Goal: Task Accomplishment & Management: Complete application form

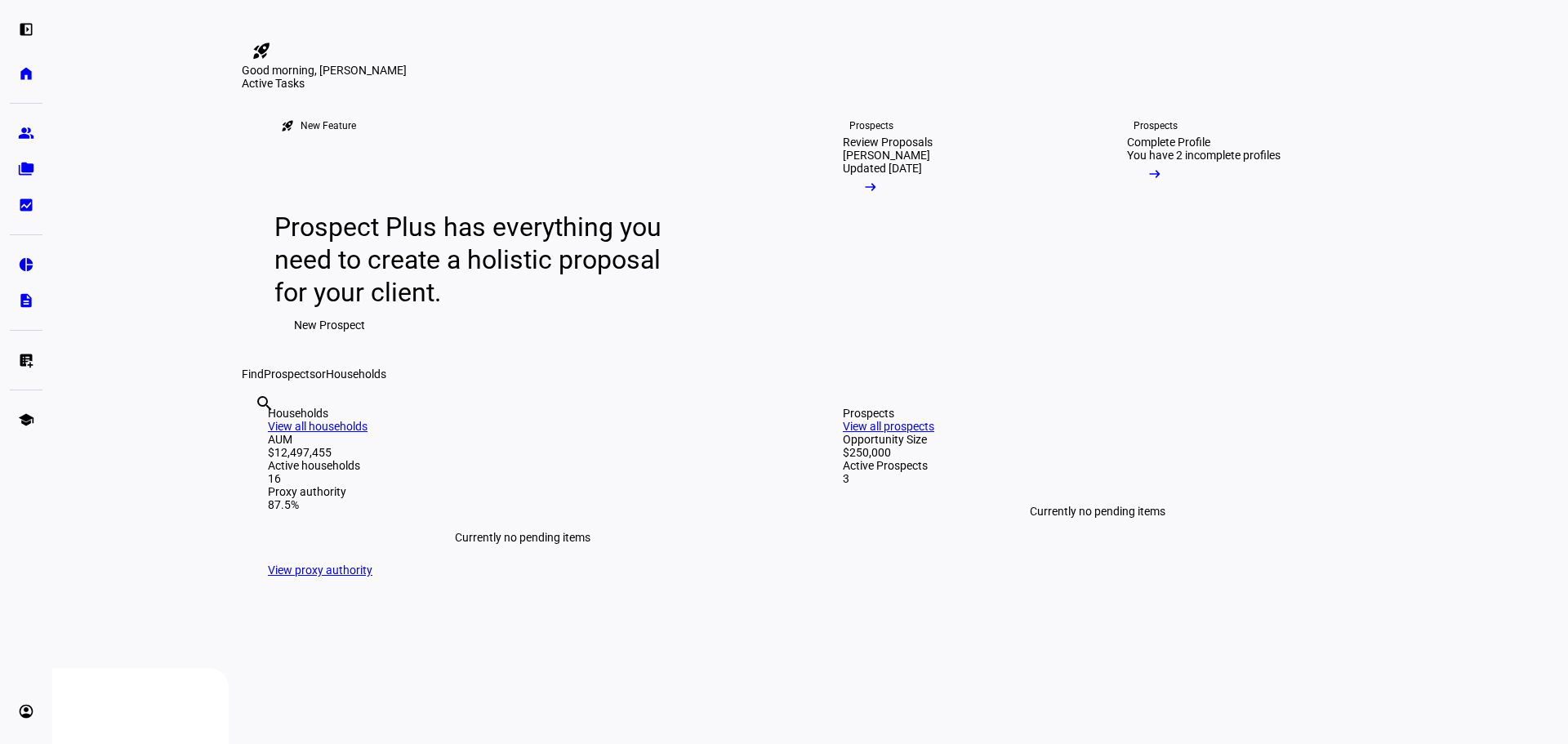
click at [258, 435] on input "text" at bounding box center [256, 425] width 3 height 20
type input "brown"
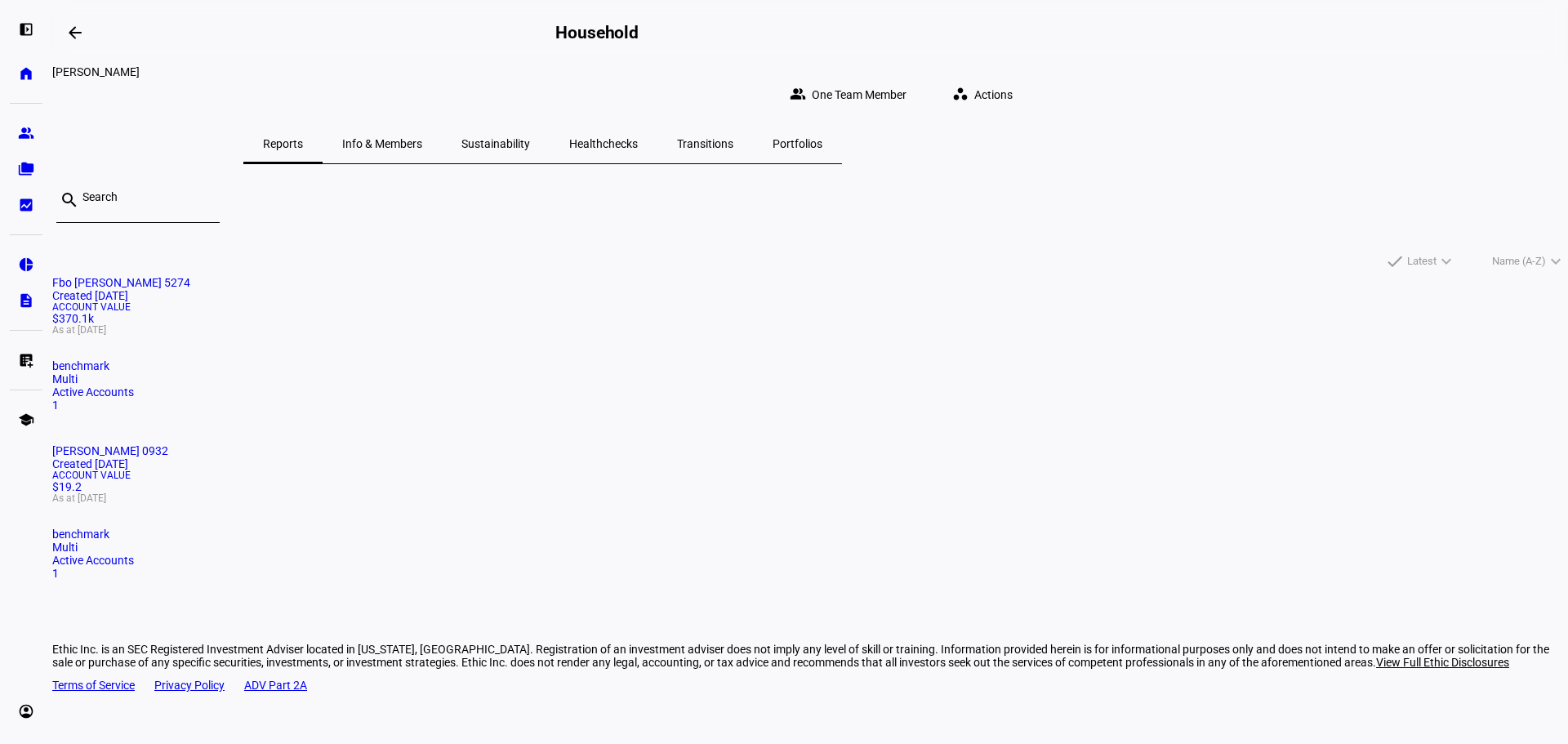
click at [1013, 88] on span "Actions" at bounding box center [993, 94] width 38 height 32
click at [1229, 196] on span "Withdraw Cash" at bounding box center [1214, 202] width 77 height 13
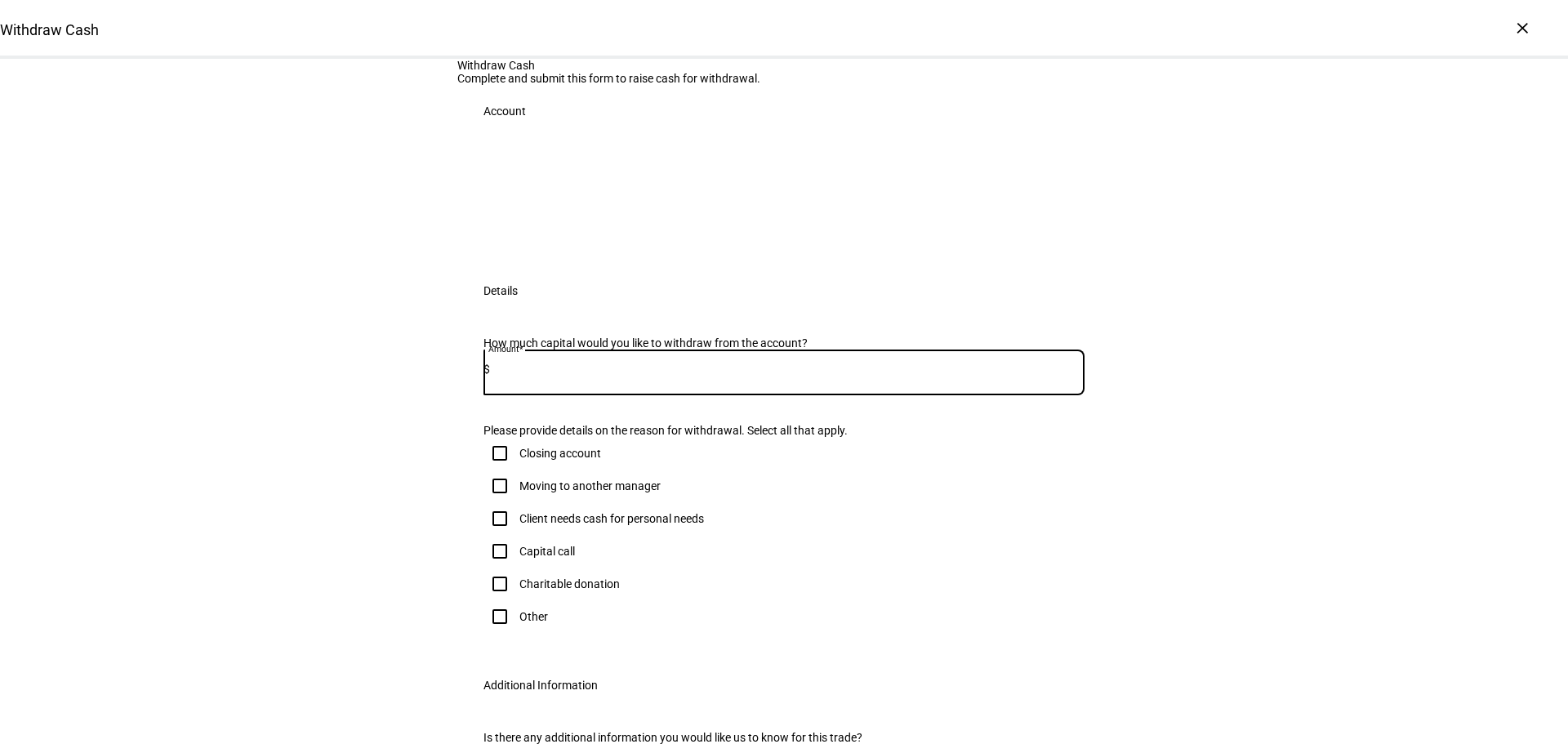
click at [821, 375] on input at bounding box center [787, 369] width 595 height 13
type input "30,000"
click at [1303, 440] on div "Withdraw Cash Complete and submit this form to raise cash for withdrawal. Accou…" at bounding box center [784, 447] width 1568 height 777
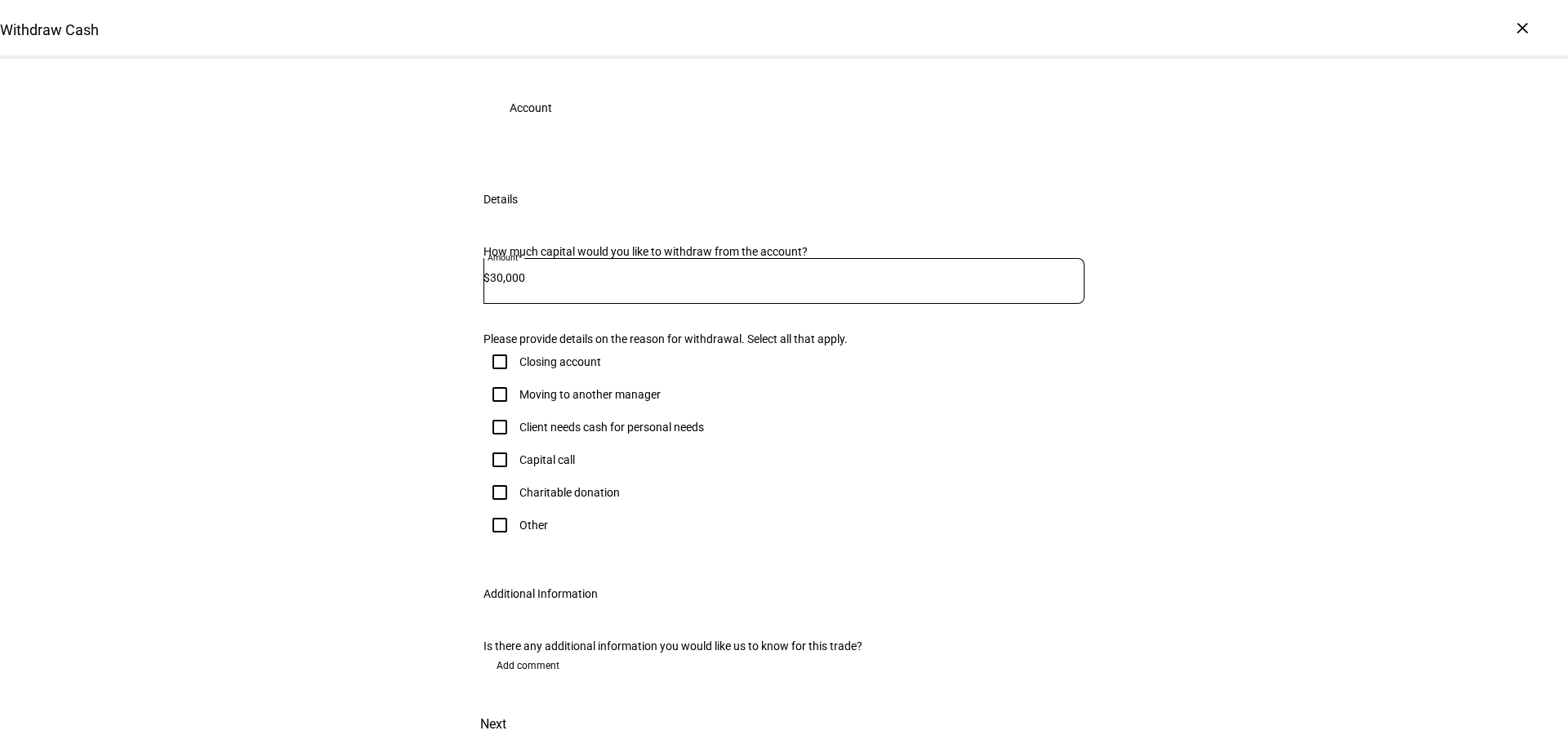
scroll to position [276, 0]
click at [503, 509] on input "Other" at bounding box center [500, 525] width 32 height 32
checkbox input "true"
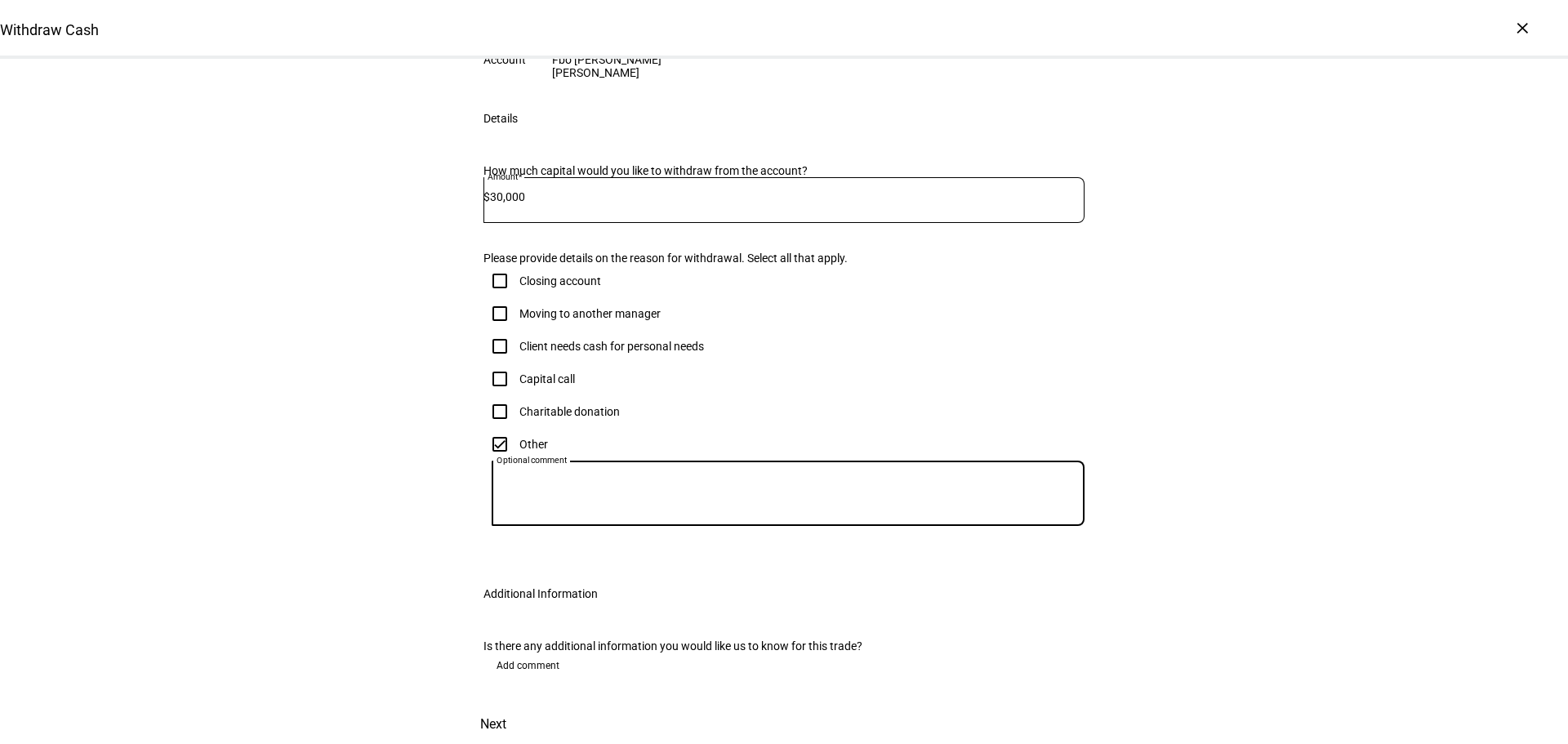
click at [570, 513] on textarea "Optional comment" at bounding box center [788, 494] width 593 height 39
type textarea "R"
type textarea "Rebalancing overall portfolio and getting more conservative with proceeds"
click at [1141, 291] on div "Withdraw Cash Complete and submit this form to raise cash for withdrawal. Accou…" at bounding box center [784, 352] width 1568 height 782
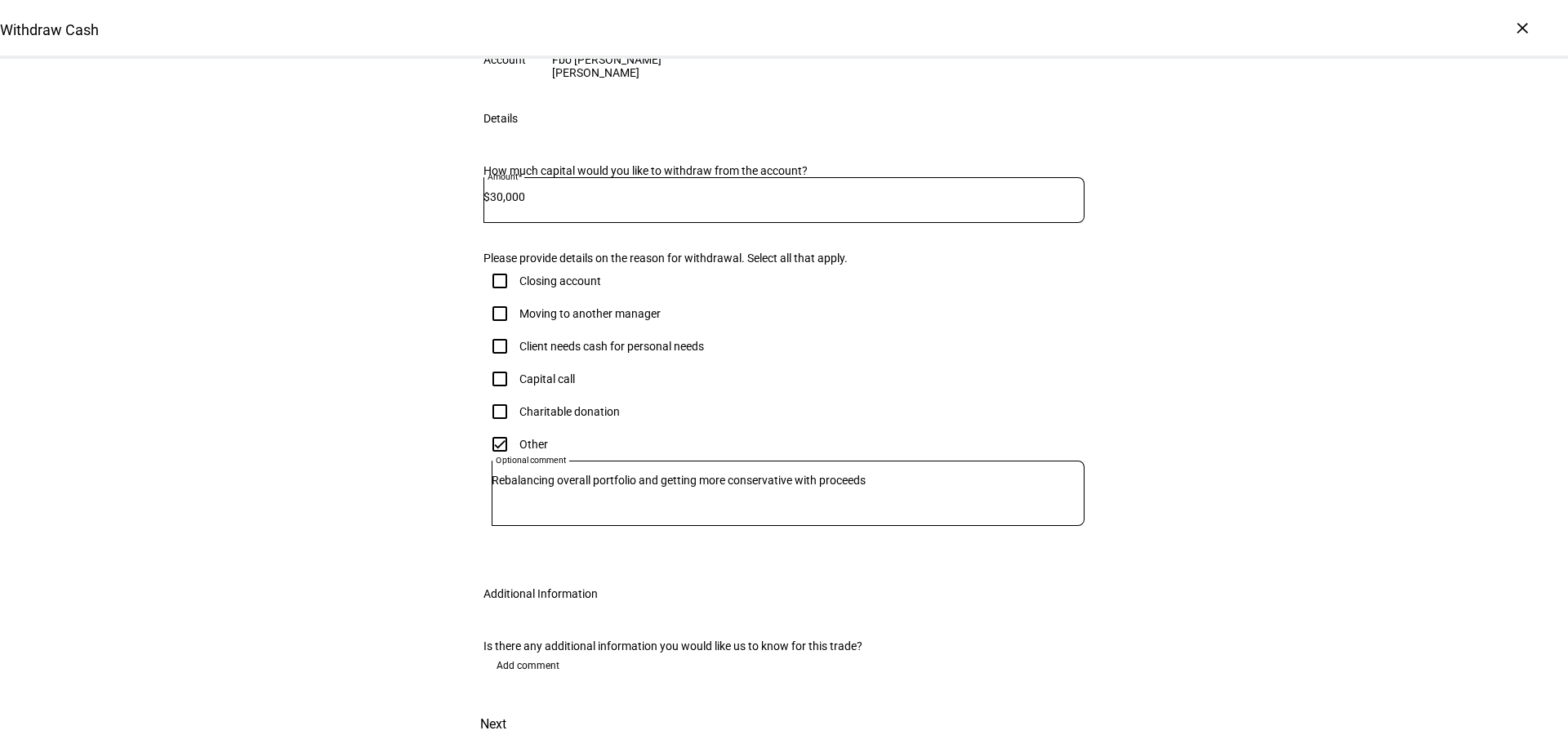
scroll to position [414, 0]
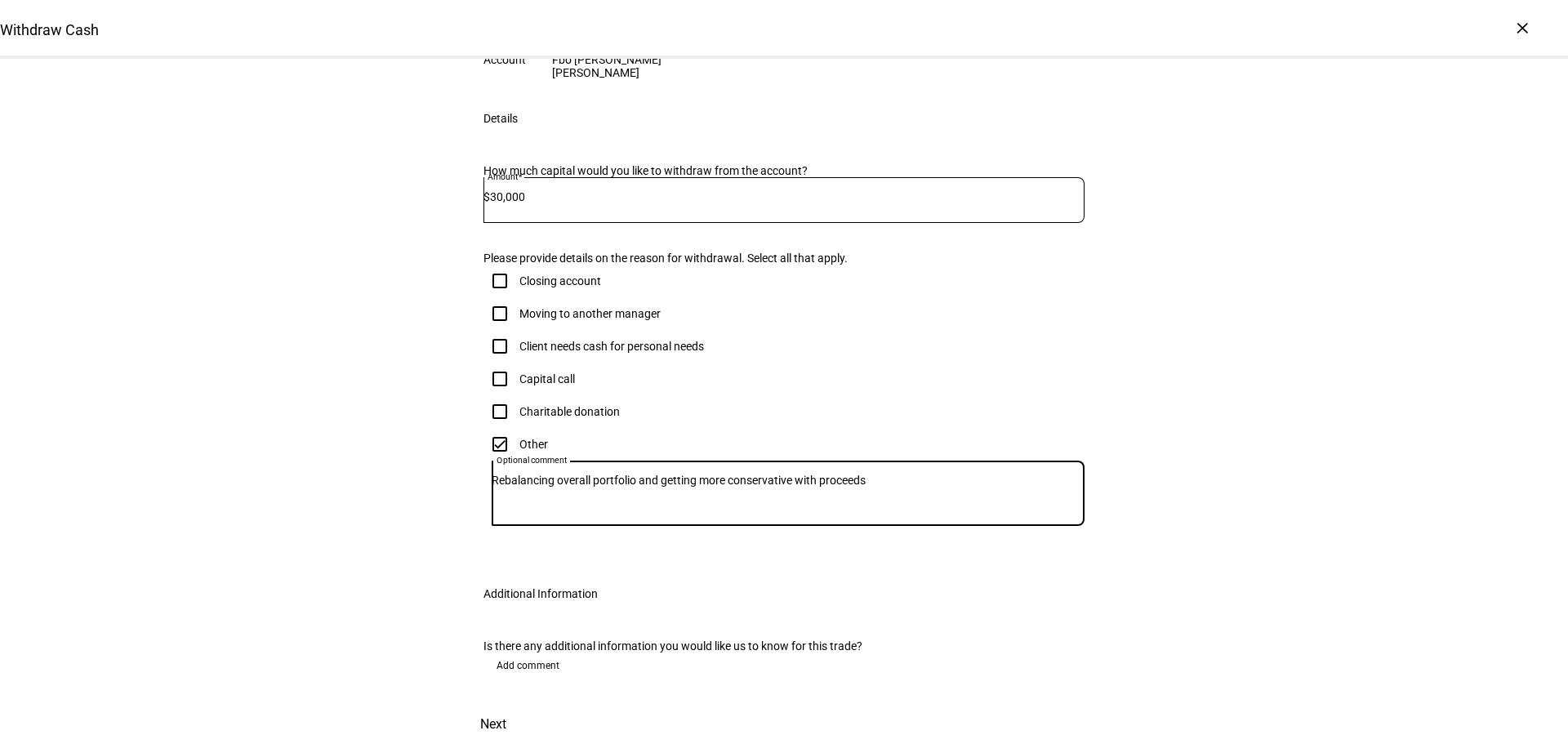
click at [1025, 474] on textarea "Rebalancing overall portfolio and getting more conservative with proceeds" at bounding box center [788, 494] width 593 height 39
click at [496, 653] on span "Add comment" at bounding box center [528, 666] width 63 height 26
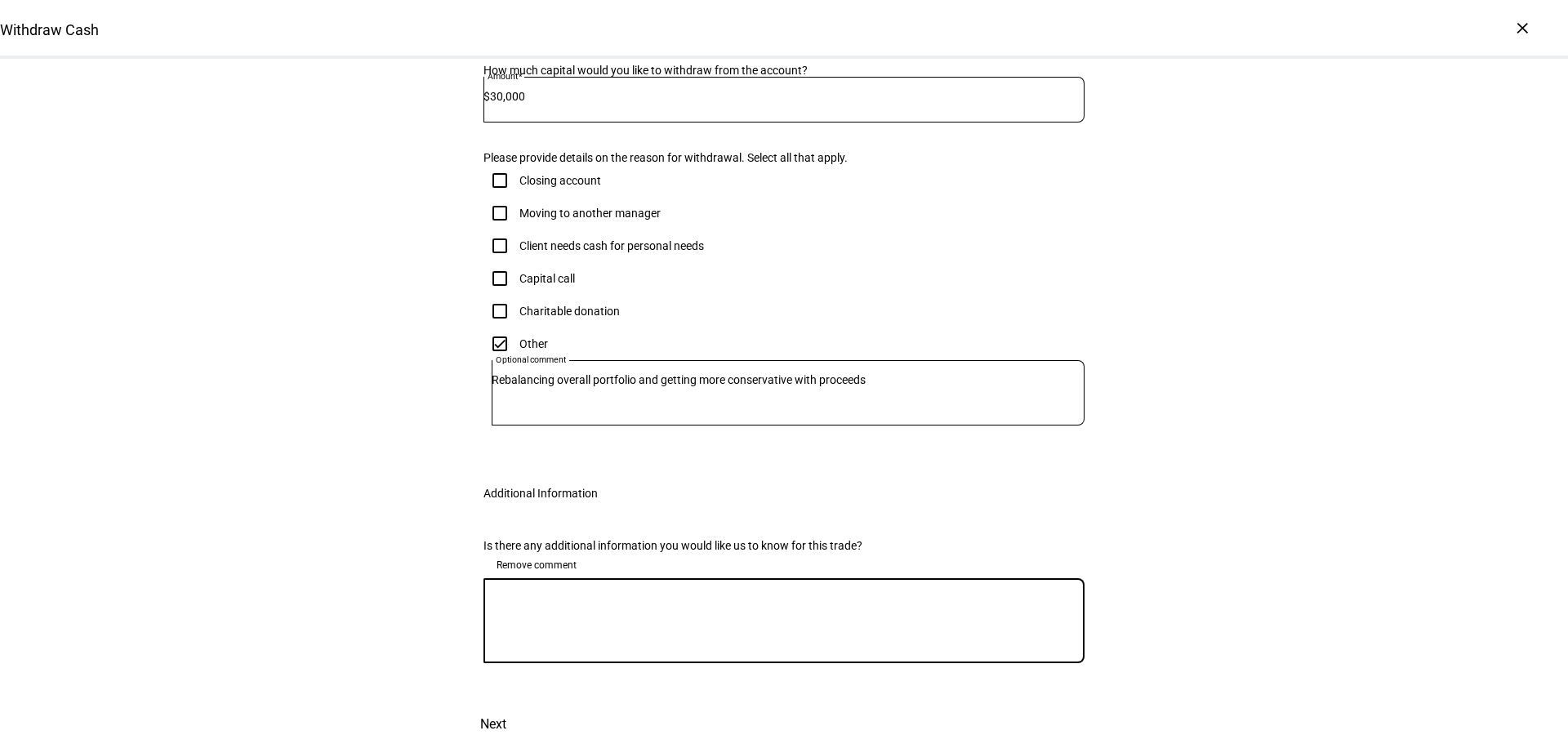
click at [598, 650] on textarea at bounding box center [784, 621] width 601 height 59
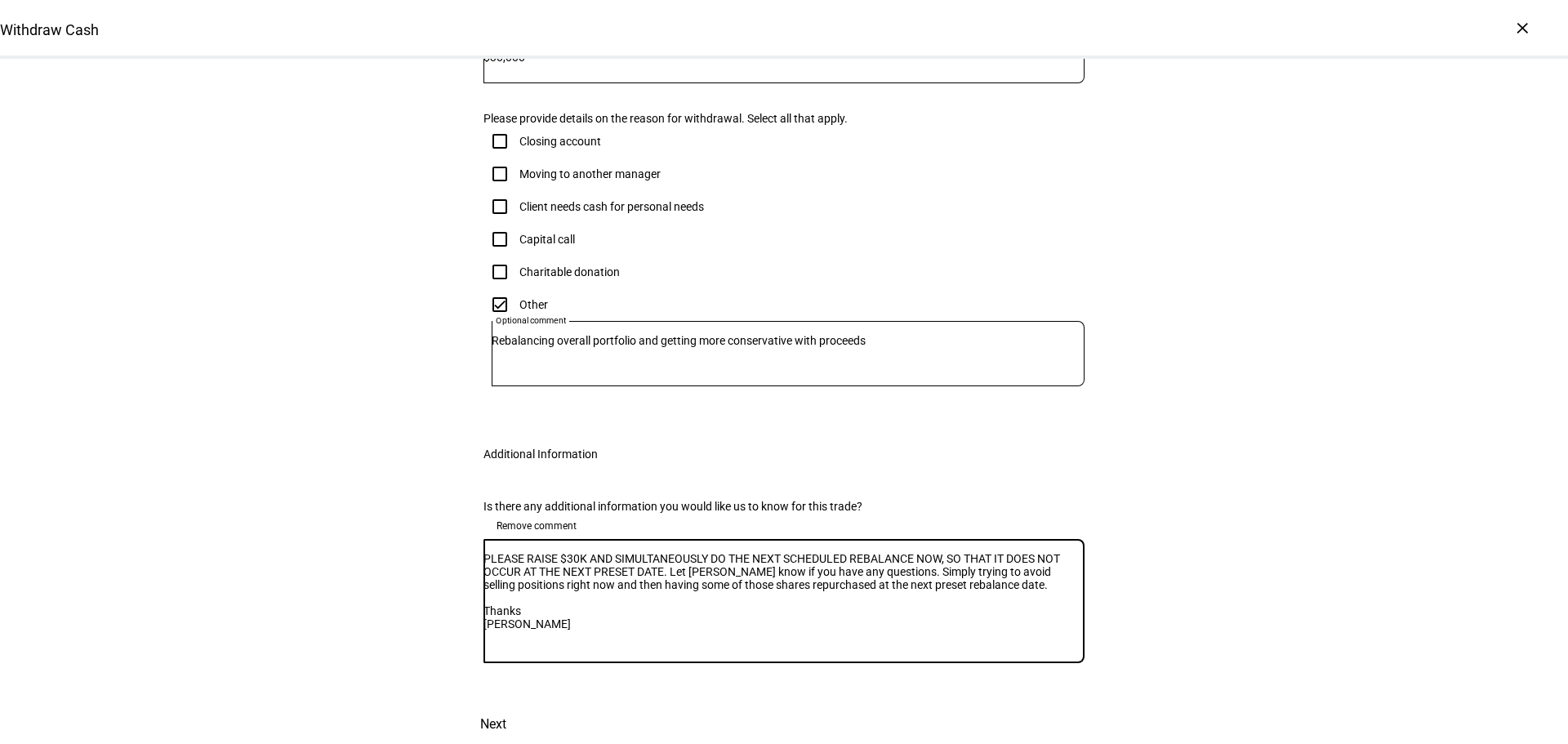
scroll to position [0, 0]
drag, startPoint x: 535, startPoint y: 724, endPoint x: 444, endPoint y: 615, distance: 142.0
click at [444, 615] on div "Withdraw Cash Complete and submit this form to raise cash for withdrawal. Accou…" at bounding box center [784, 283] width 1568 height 922
click at [690, 650] on textarea "PLEASE RAISE $30K AND SIMULTANEOUSLY DO THE NEXT SCHEDULED REBALANCE NOW, SO TH…" at bounding box center [784, 601] width 601 height 98
type textarea "PLEASE RAISE $30K AND SIMULTANEOUSLY DO THE NEXT SCHEDULED REBALANCE NOW, SO TH…"
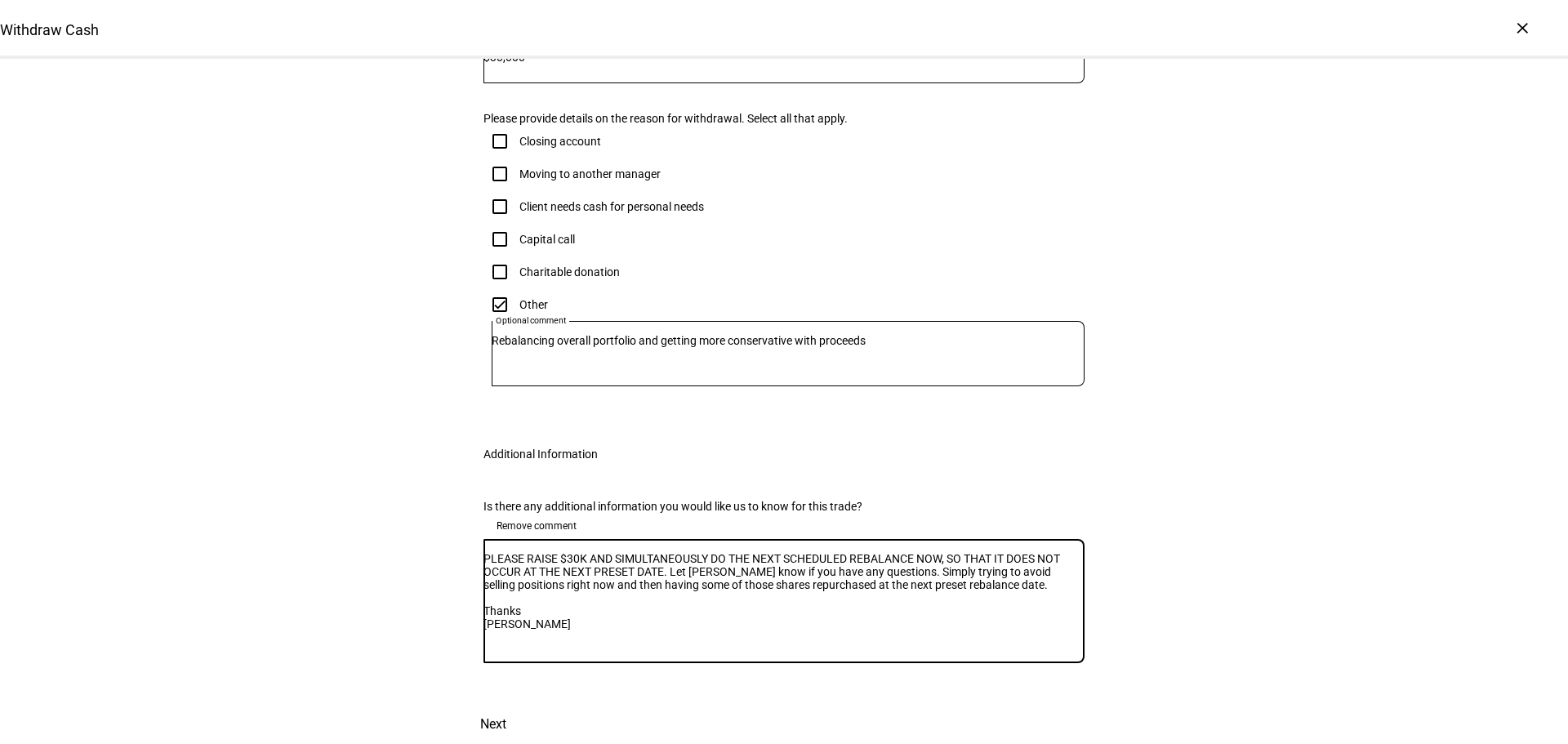
click at [1147, 579] on div "Withdraw Cash Complete and submit this form to raise cash for withdrawal. Accou…" at bounding box center [784, 283] width 1568 height 922
click at [506, 705] on span "Next" at bounding box center [493, 724] width 26 height 39
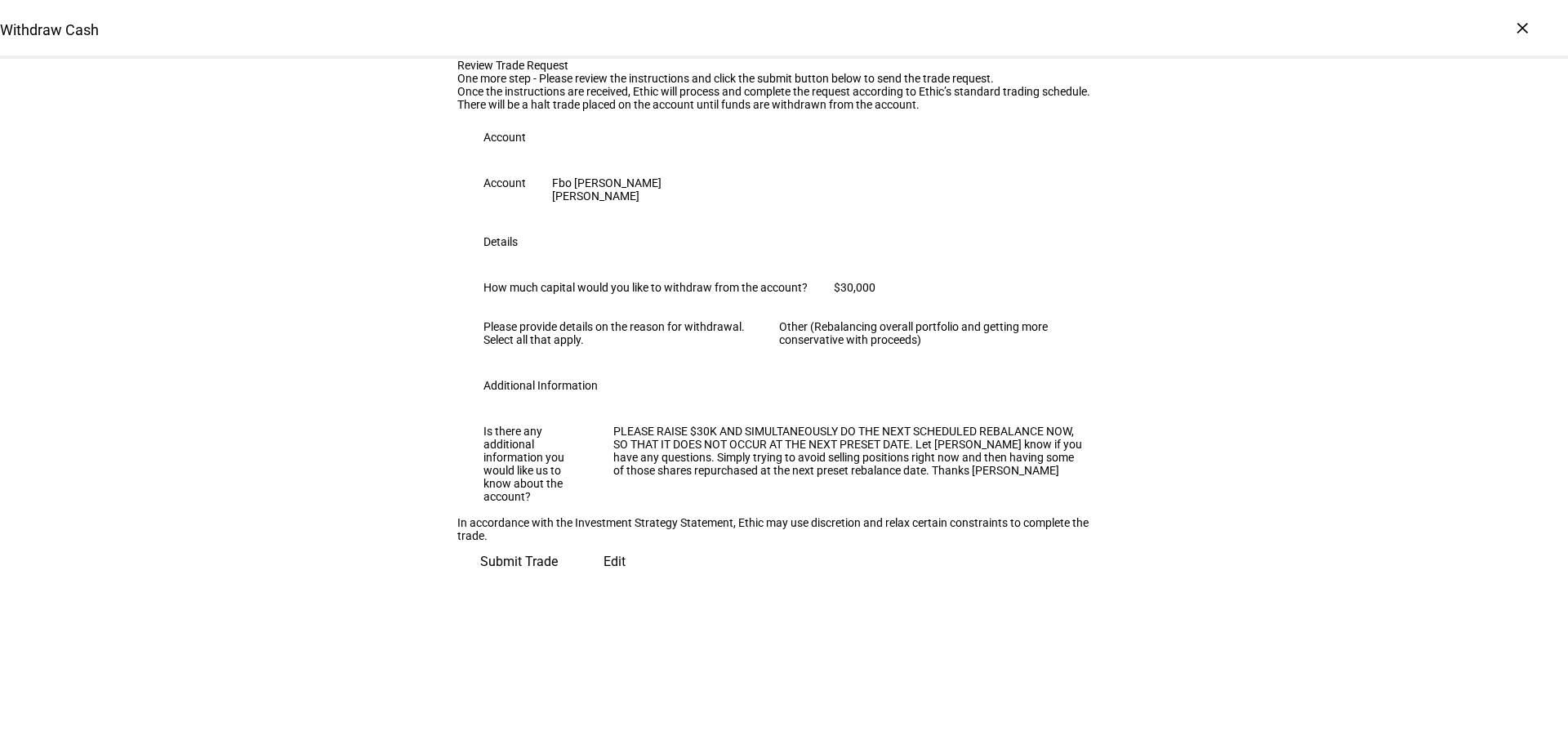
scroll to position [264, 0]
click at [558, 581] on span "Submit Trade" at bounding box center [518, 562] width 77 height 39
